Goal: Task Accomplishment & Management: Complete application form

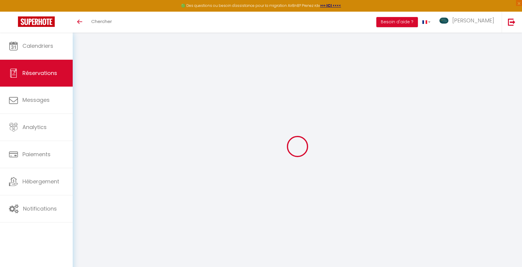
select select
select select "68501"
select select "1"
select select
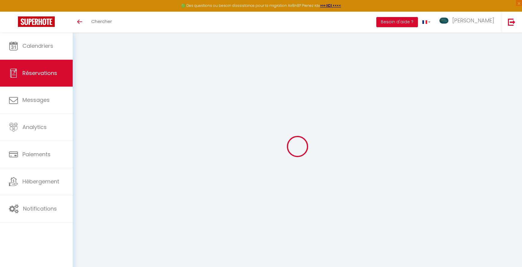
select select
checkbox input "false"
select select
type input "30"
type input "9.75"
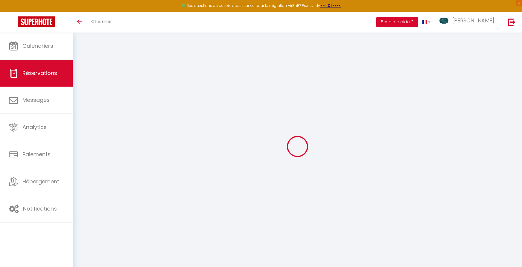
select select
checkbox input "false"
select select
checkbox input "false"
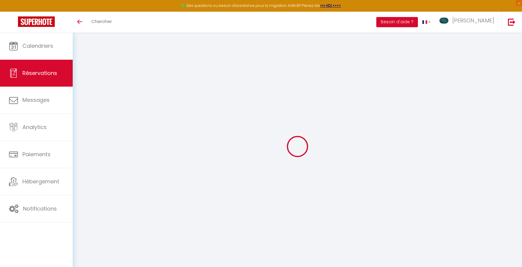
select select
